Goal: Information Seeking & Learning: Compare options

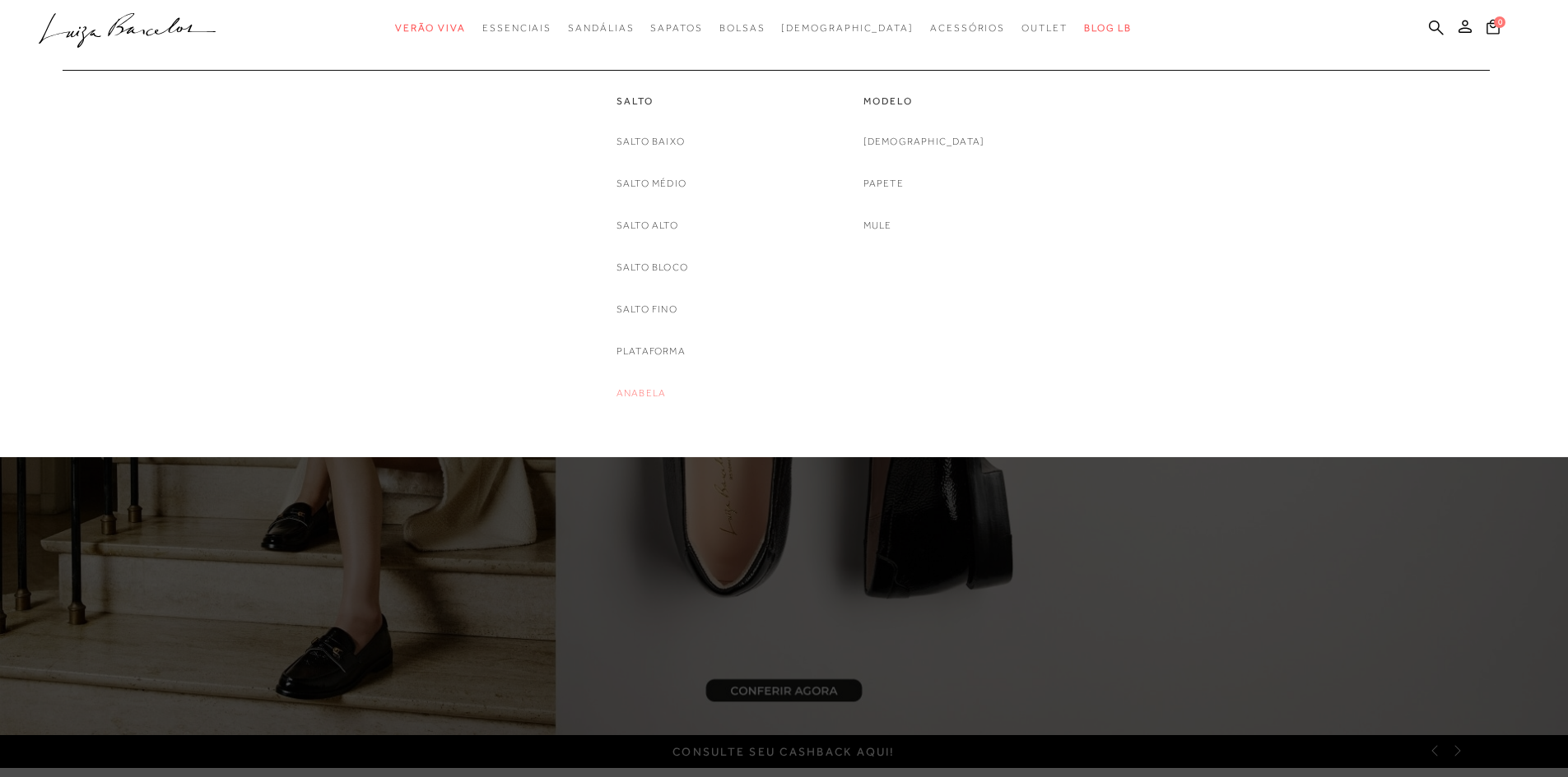
click at [639, 392] on link "Anabela" at bounding box center [641, 393] width 50 height 17
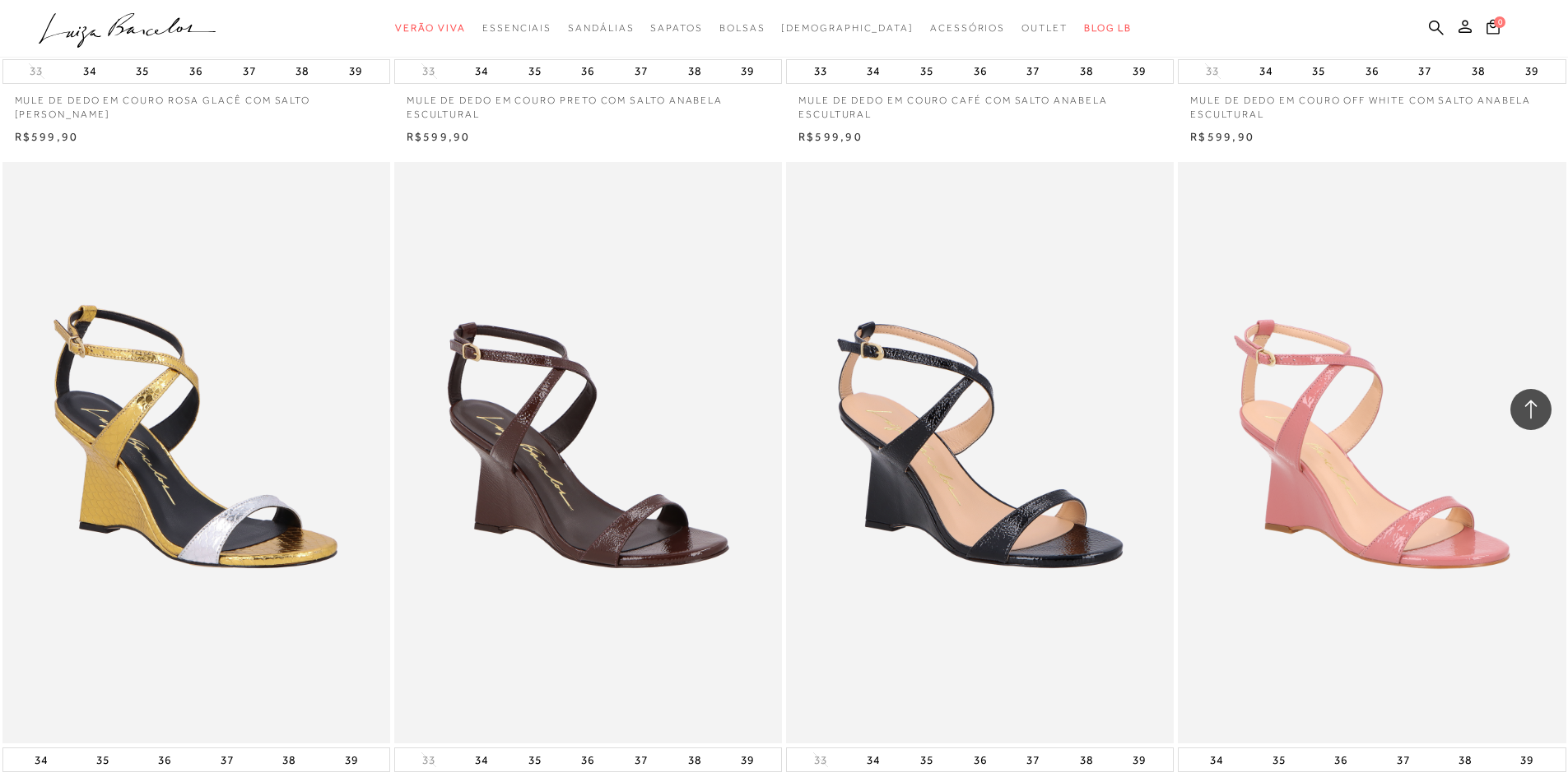
scroll to position [2714, 0]
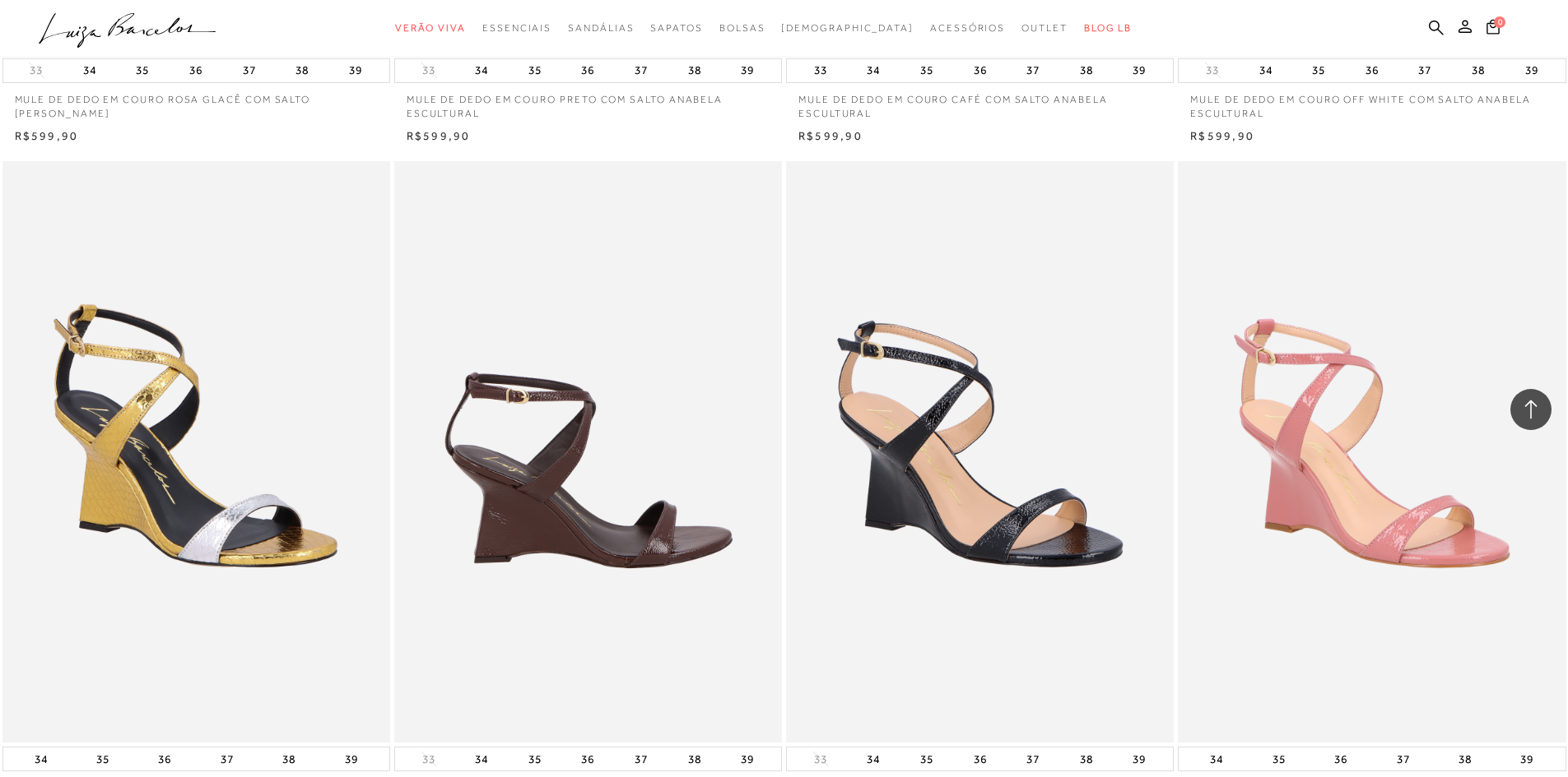
click at [650, 603] on img at bounding box center [589, 452] width 386 height 582
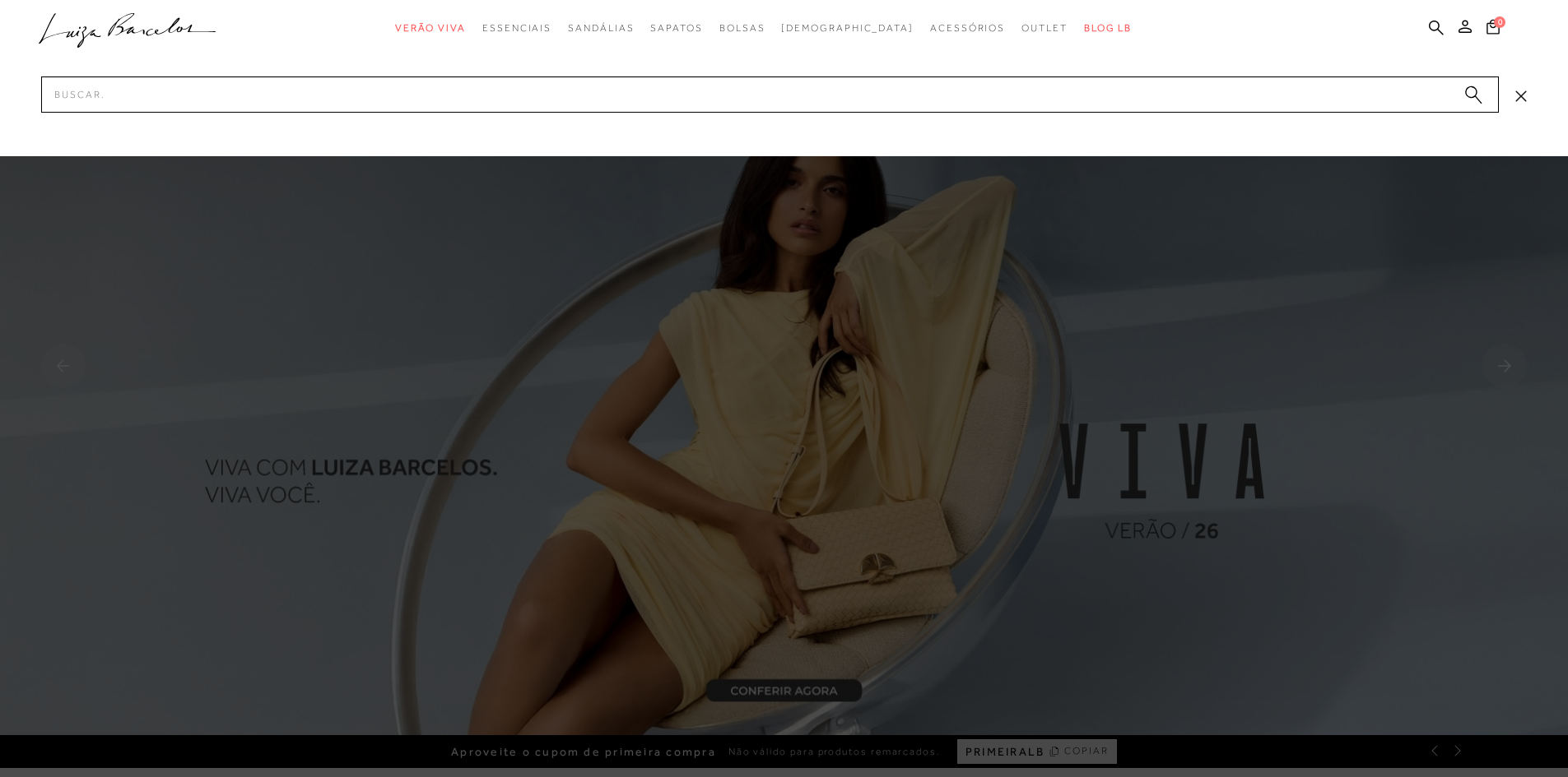
click at [155, 96] on input "Pesquisar" at bounding box center [770, 95] width 1458 height 36
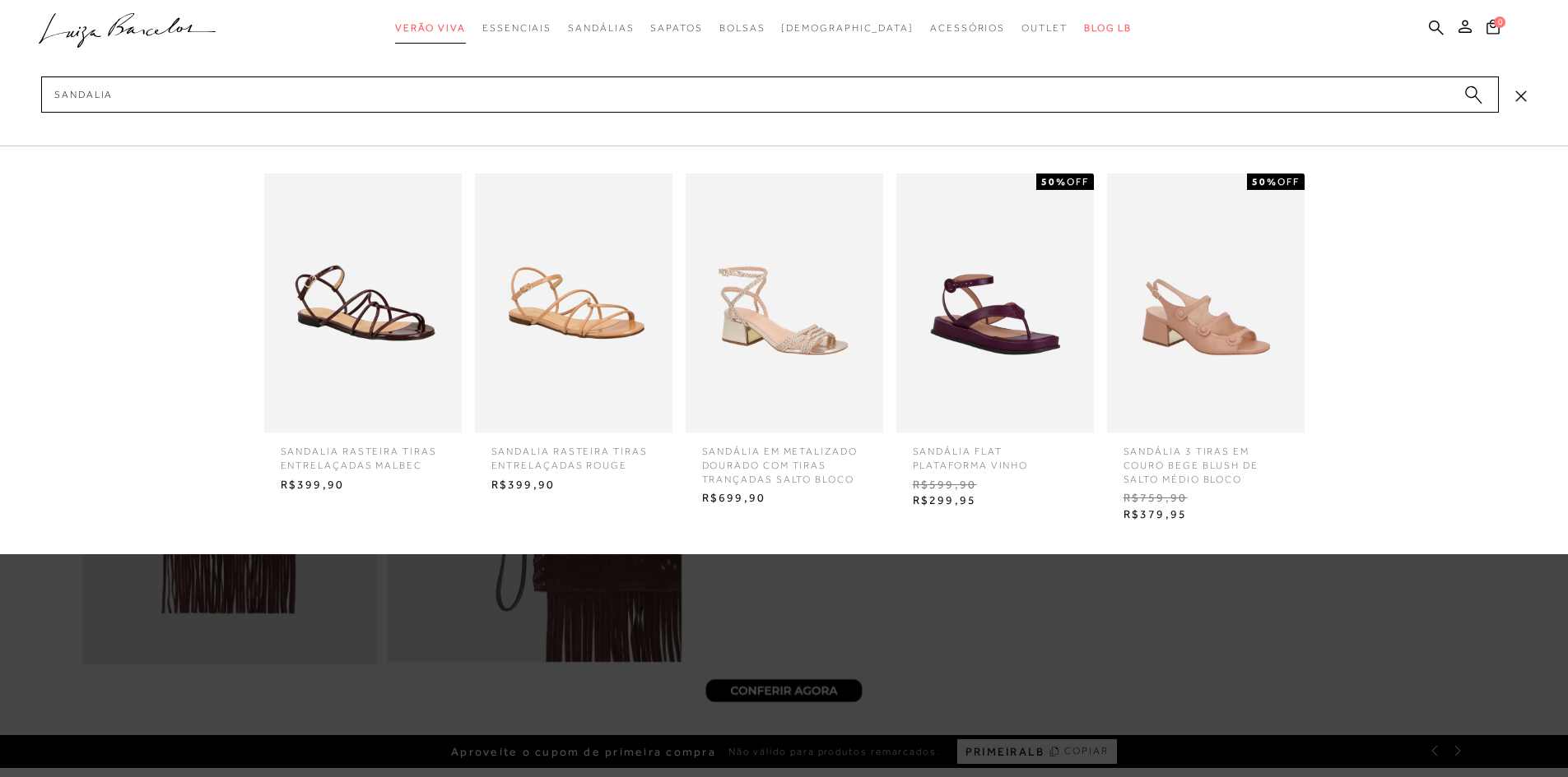
type input "sandalia"
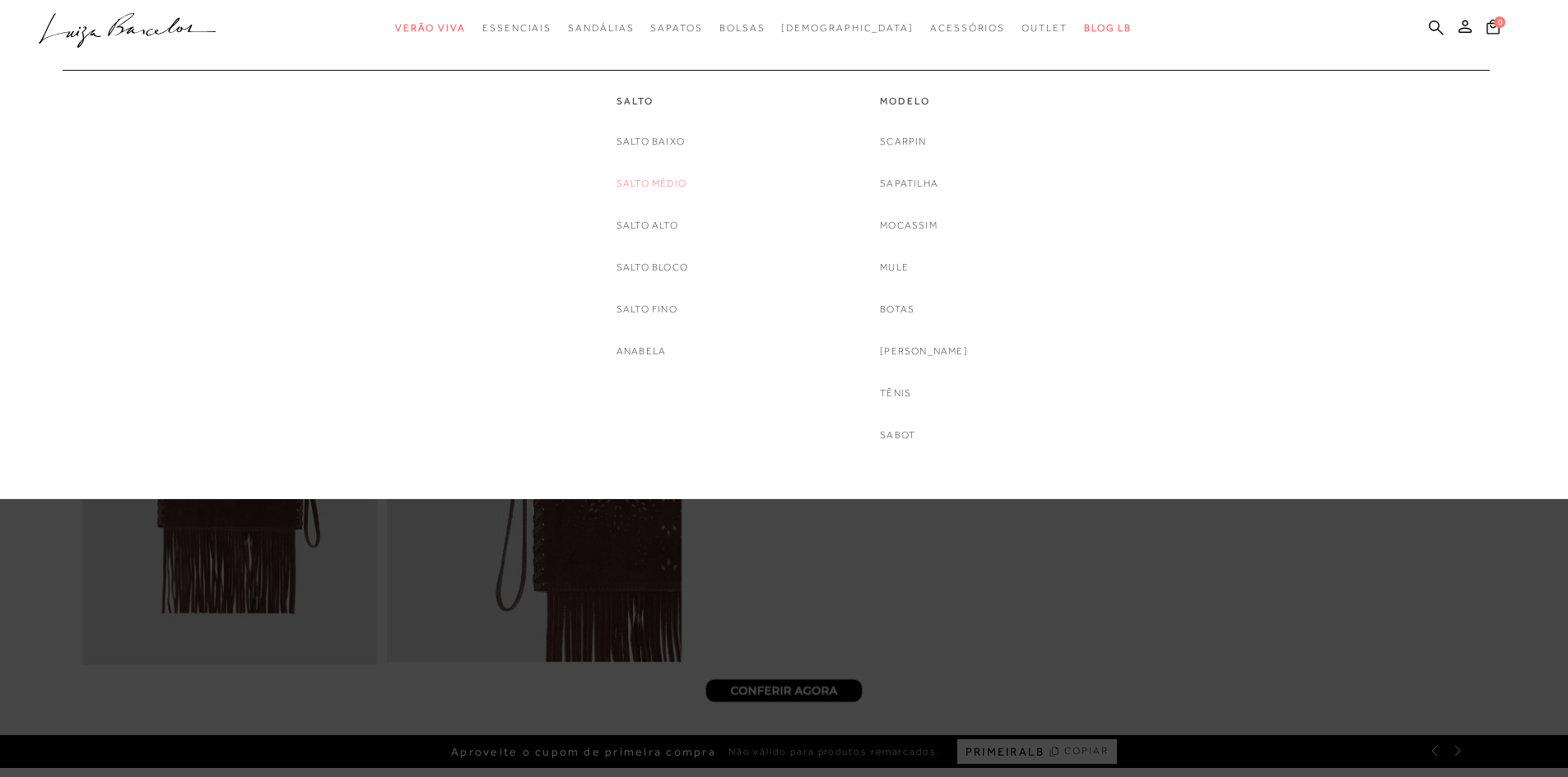
click at [625, 184] on link "Salto Médio" at bounding box center [652, 184] width 70 height 17
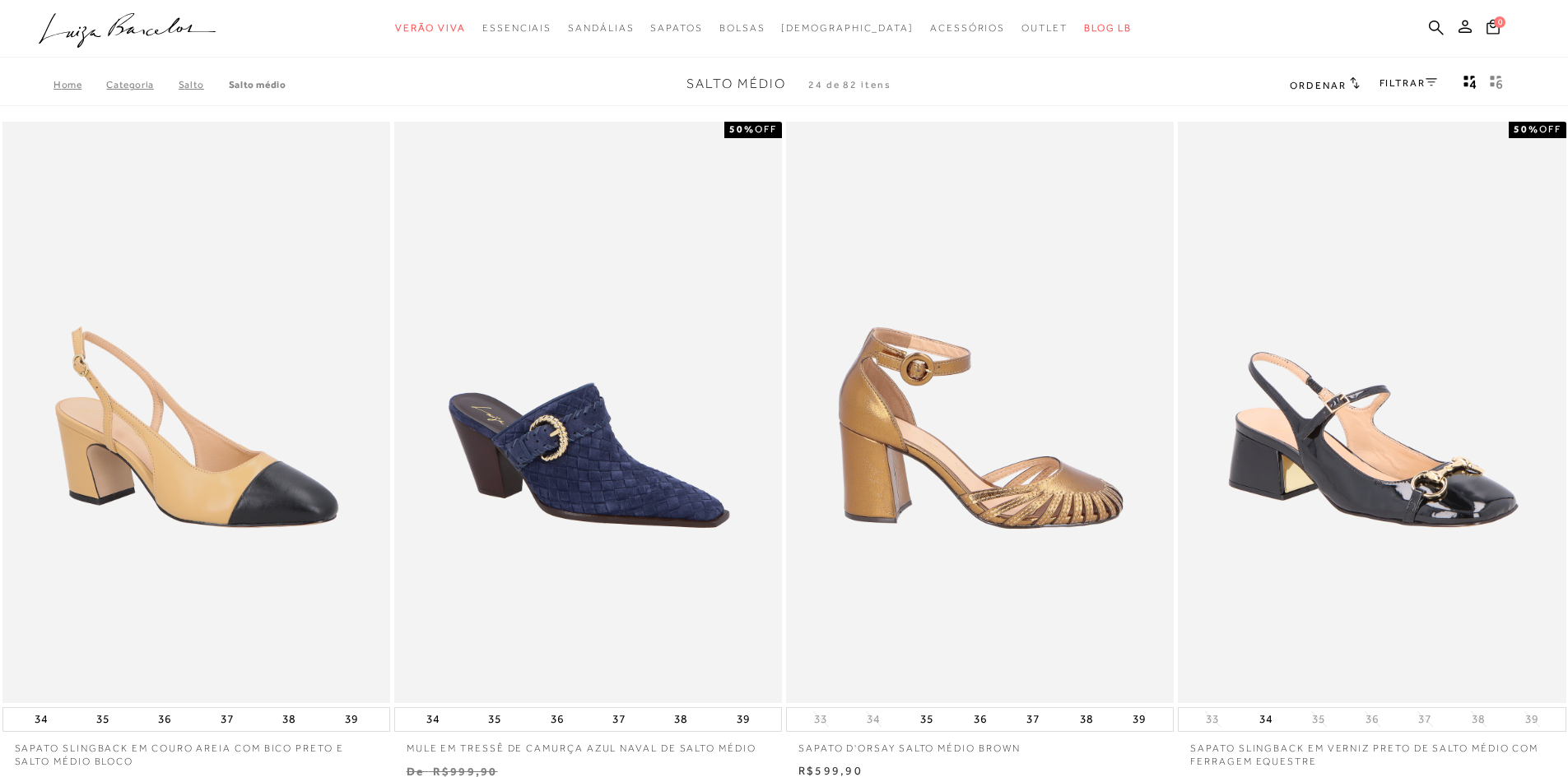
click at [1109, 508] on img at bounding box center [981, 412] width 386 height 582
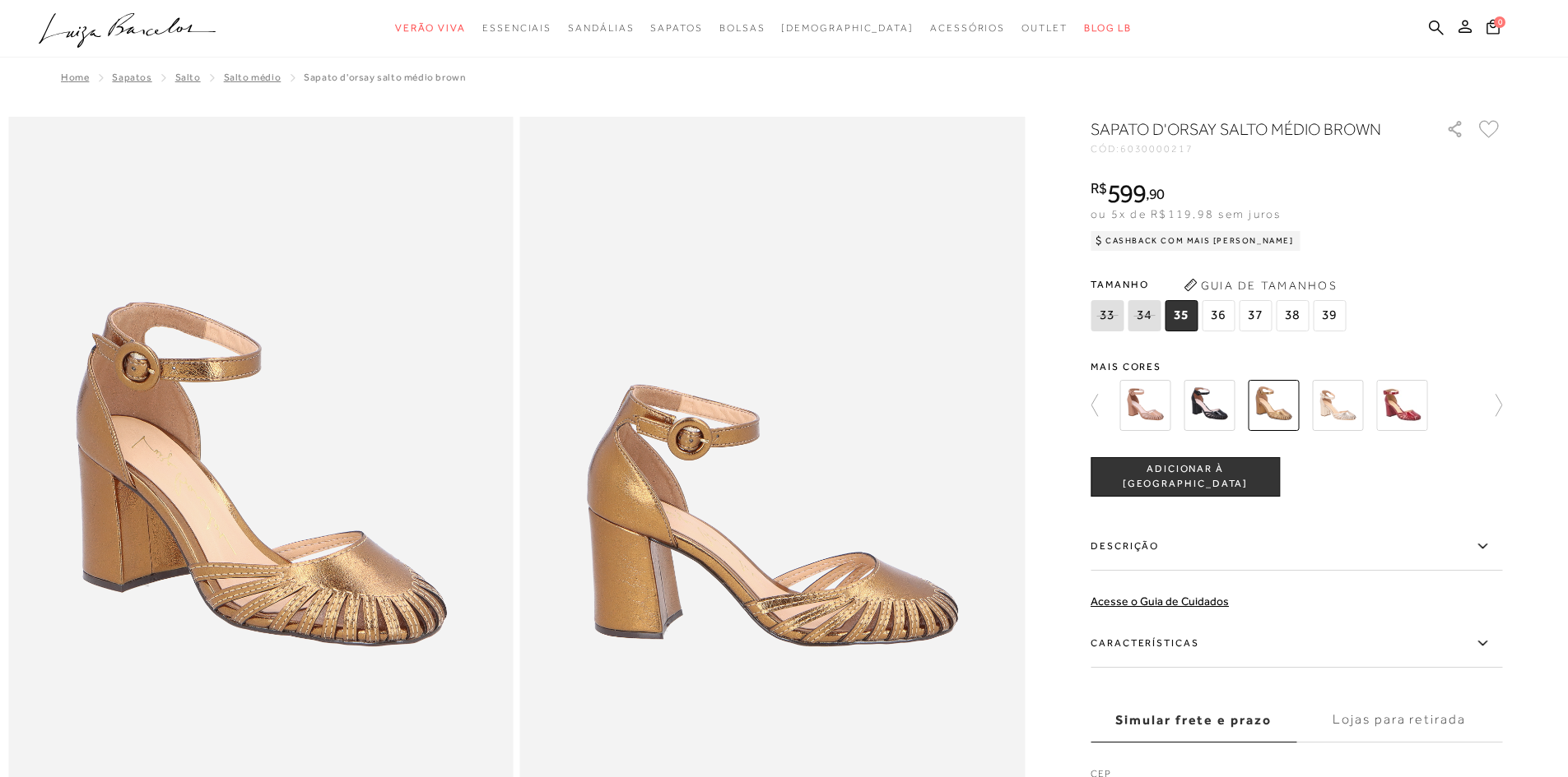
click at [1346, 412] on img at bounding box center [1337, 405] width 51 height 51
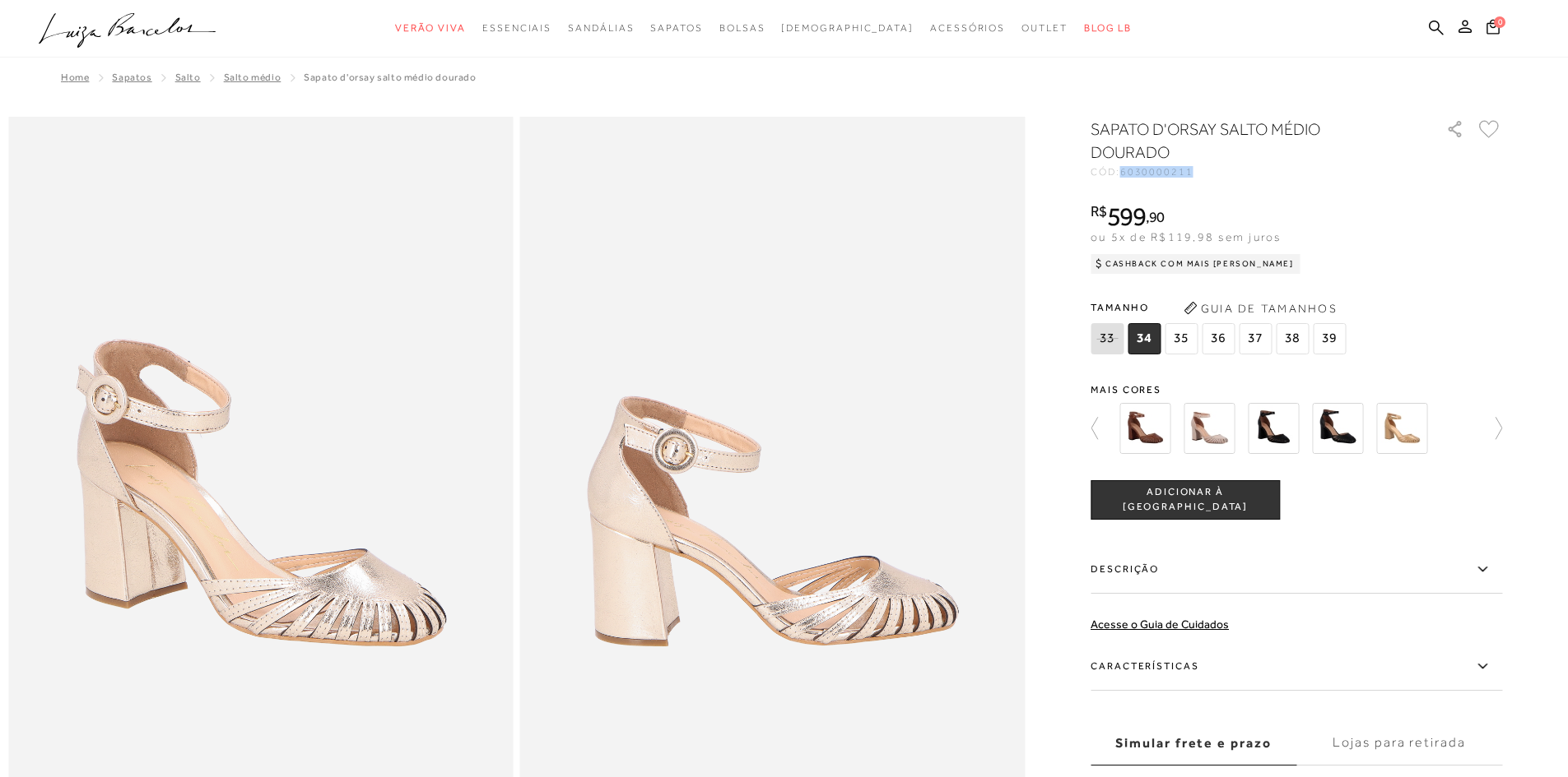
drag, startPoint x: 1128, startPoint y: 171, endPoint x: 1218, endPoint y: 180, distance: 90.4
click at [1218, 180] on div "SAPATO D'ORSAY SALTO MÉDIO DOURADO CÓD: 6030000211 × É necessário selecionar um…" at bounding box center [1296, 483] width 412 height 732
copy span "6030000211"
